Goal: Task Accomplishment & Management: Manage account settings

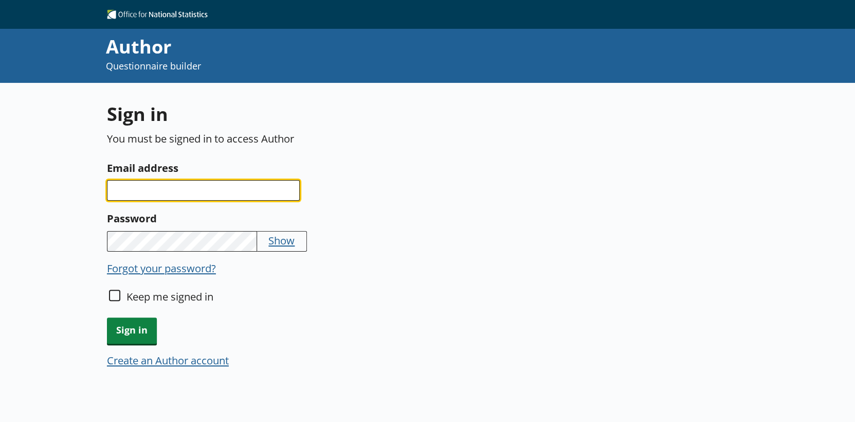
click at [161, 192] on input "Email address" at bounding box center [203, 190] width 193 height 21
type input "D"
type input "[PERSON_NAME][EMAIL_ADDRESS][PERSON_NAME][DOMAIN_NAME]"
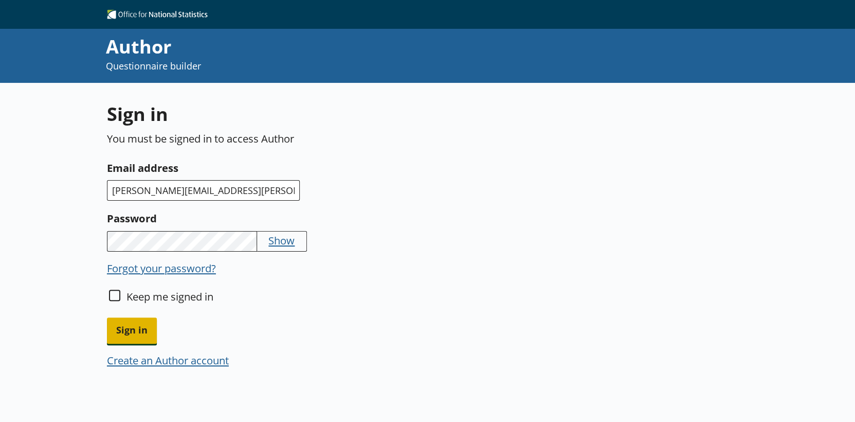
click at [132, 325] on span "Sign in" at bounding box center [132, 330] width 50 height 26
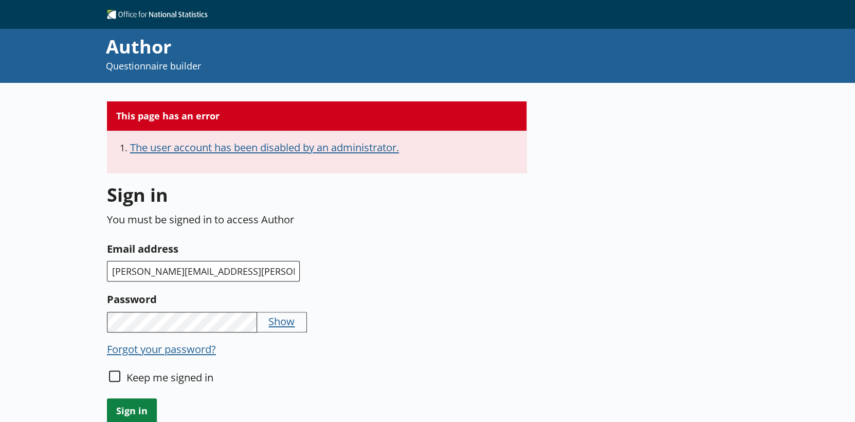
click at [276, 145] on button "The user account has been disabled by an administrator." at bounding box center [264, 147] width 269 height 14
click at [269, 150] on button "The user account has been disabled by an administrator." at bounding box center [264, 147] width 269 height 14
click at [241, 140] on button "The user account has been disabled by an administrator." at bounding box center [264, 147] width 269 height 14
click at [214, 143] on button "The user account has been disabled by an administrator." at bounding box center [264, 147] width 269 height 14
click at [212, 149] on button "The user account has been disabled by an administrator." at bounding box center [264, 147] width 269 height 14
